Goal: Task Accomplishment & Management: Complete application form

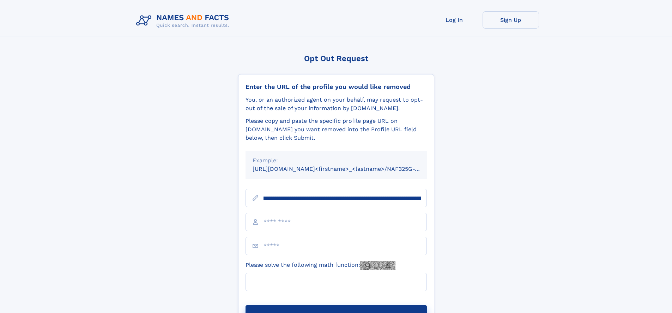
scroll to position [0, 77]
type input "**********"
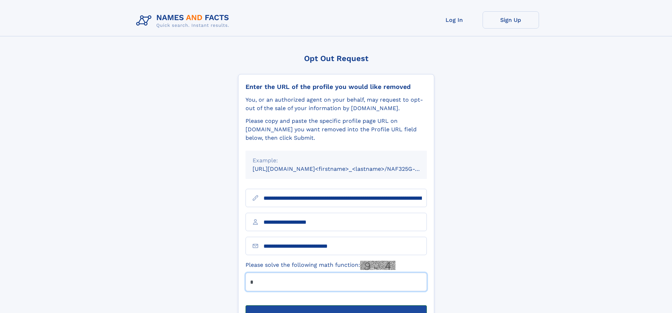
type input "*"
click at [336, 305] on button "Submit Opt Out Request" at bounding box center [335, 316] width 181 height 23
